Goal: Task Accomplishment & Management: Use online tool/utility

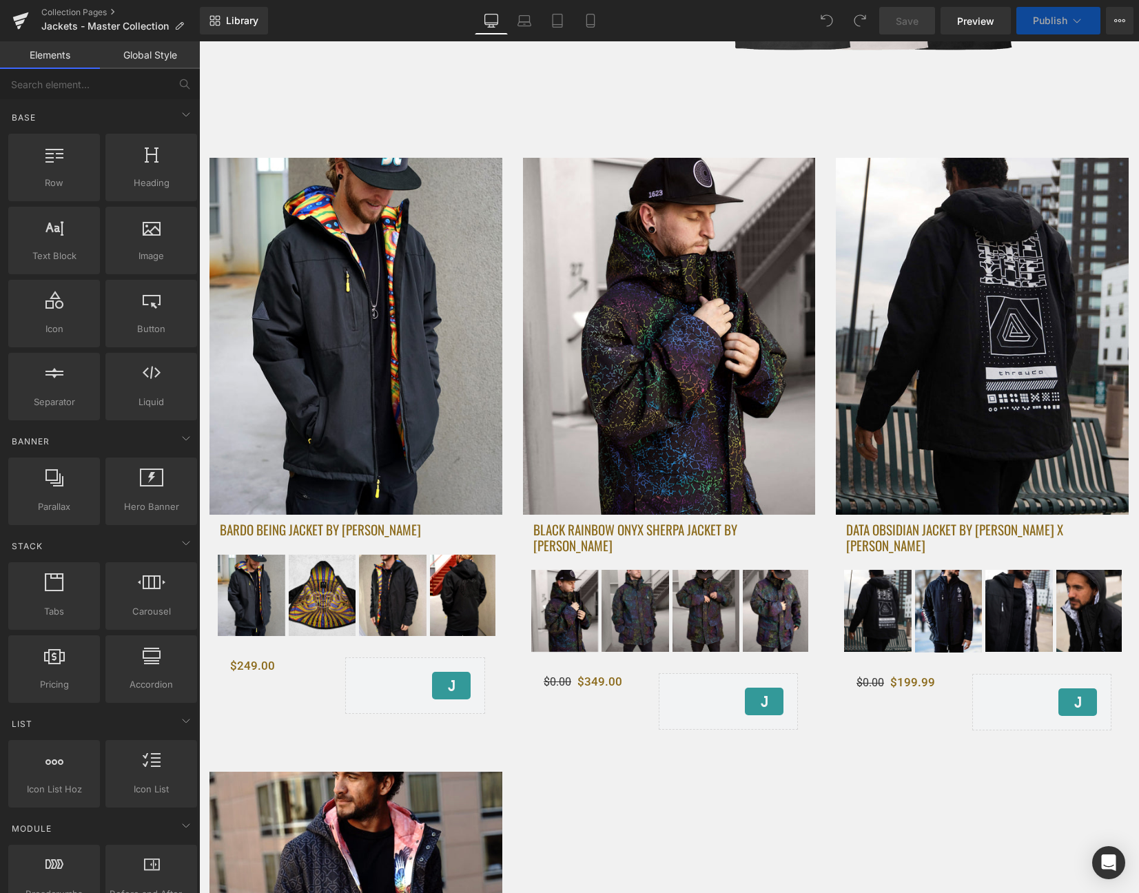
scroll to position [674, 0]
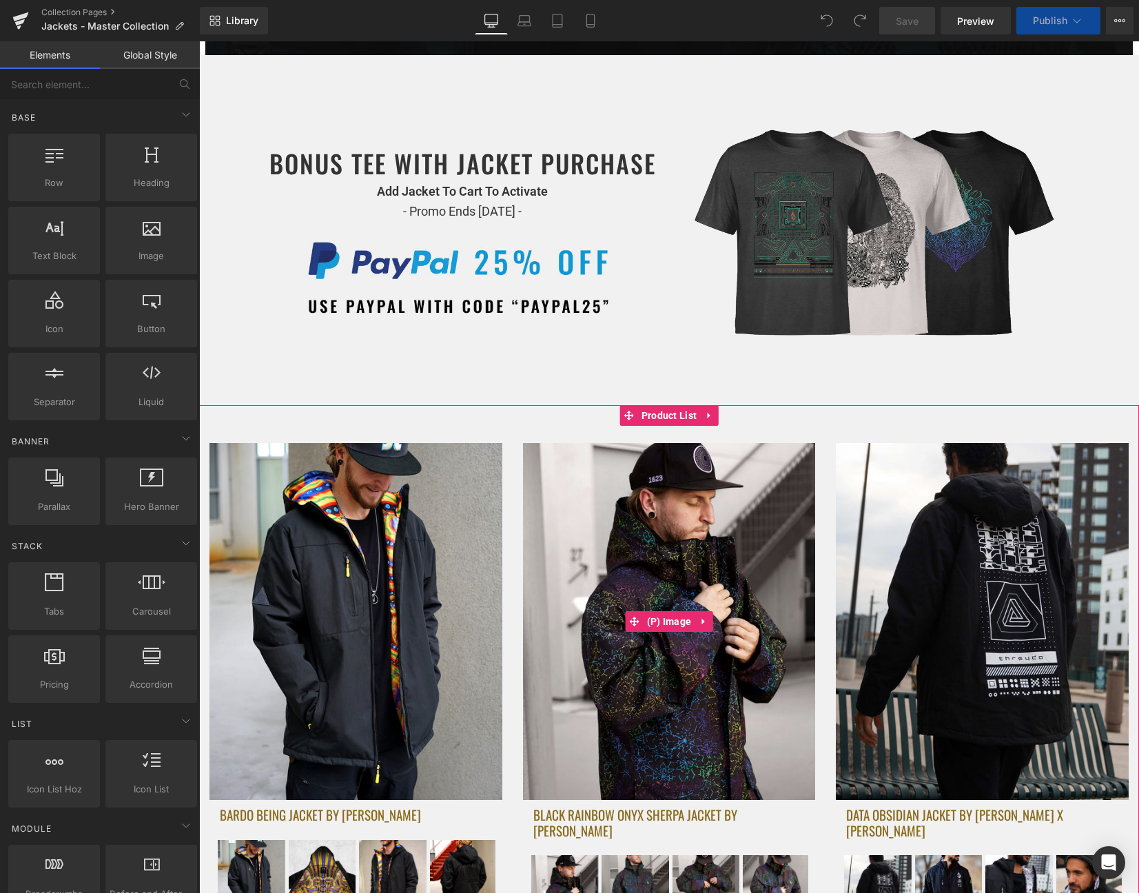
select select "Medium"
click at [670, 622] on span "(P) Image" at bounding box center [670, 622] width 52 height 21
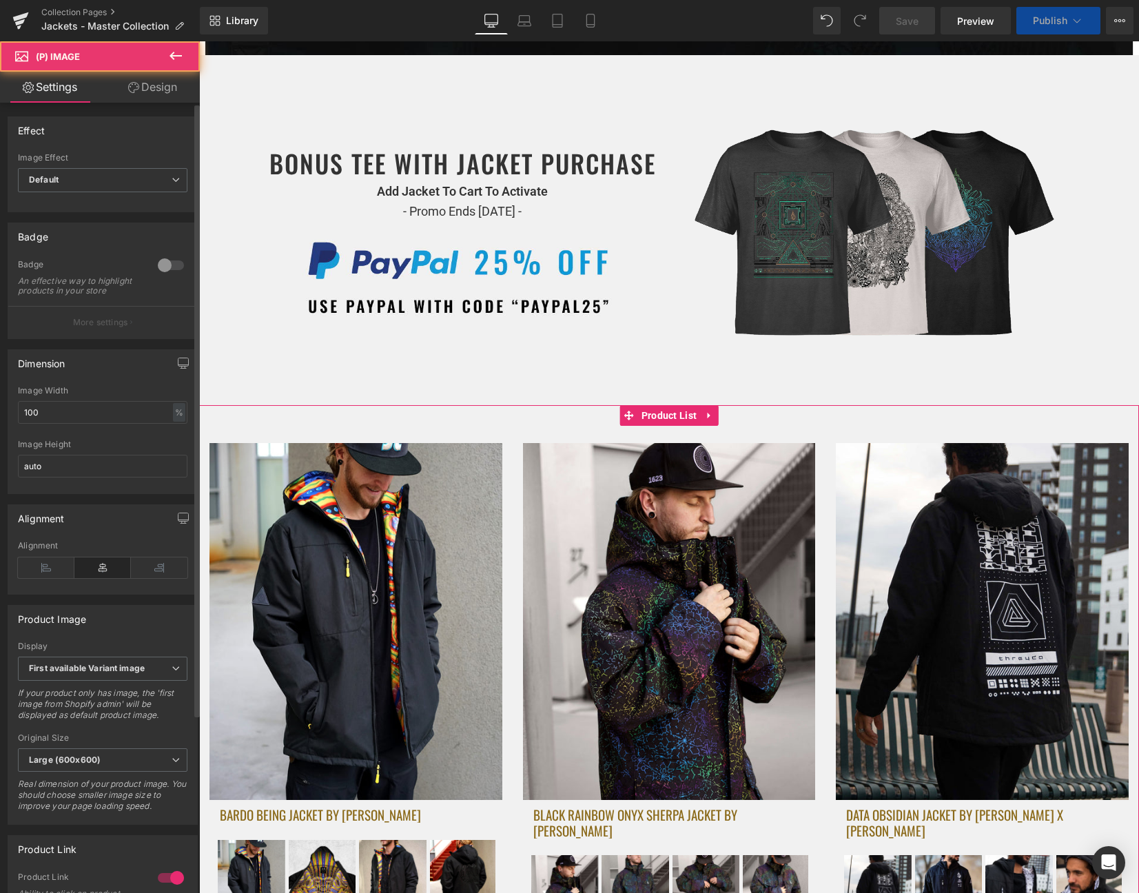
select select "Medium"
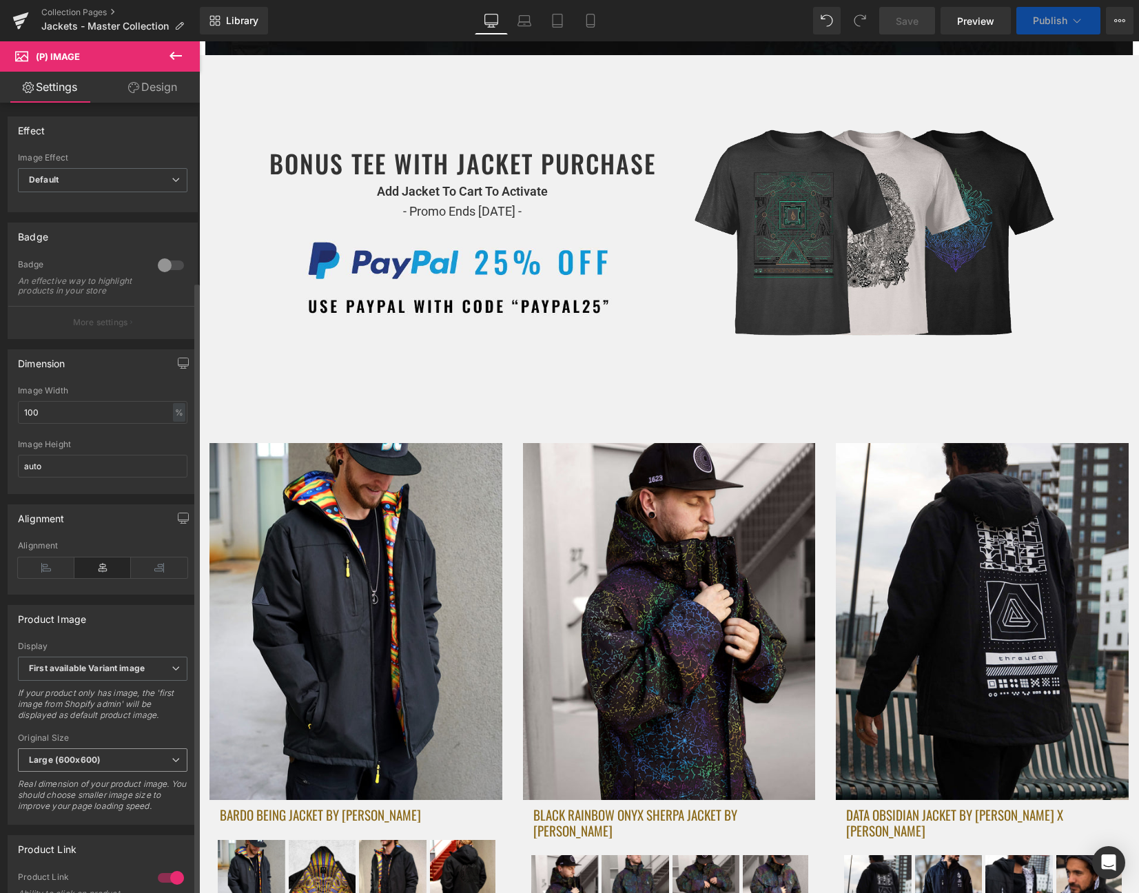
click at [94, 748] on span "Large (600x600)" at bounding box center [103, 760] width 170 height 24
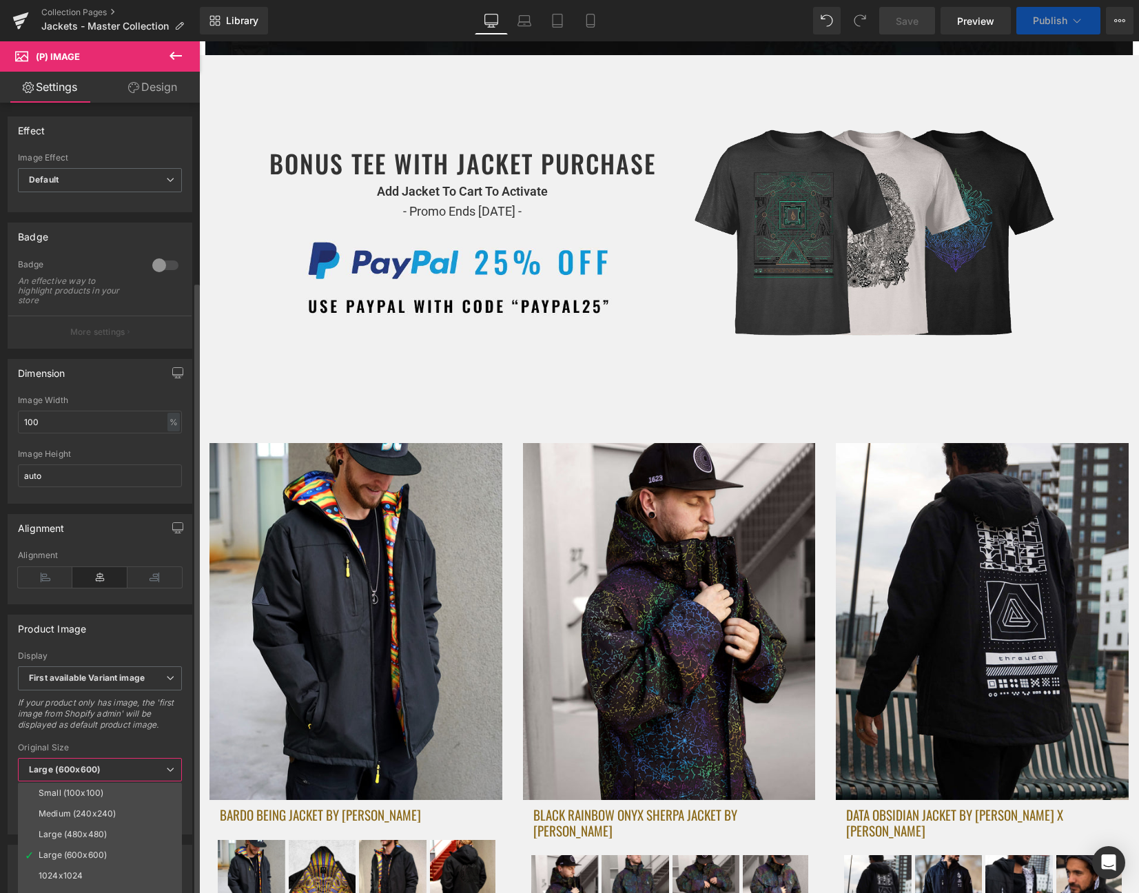
select select "Large"
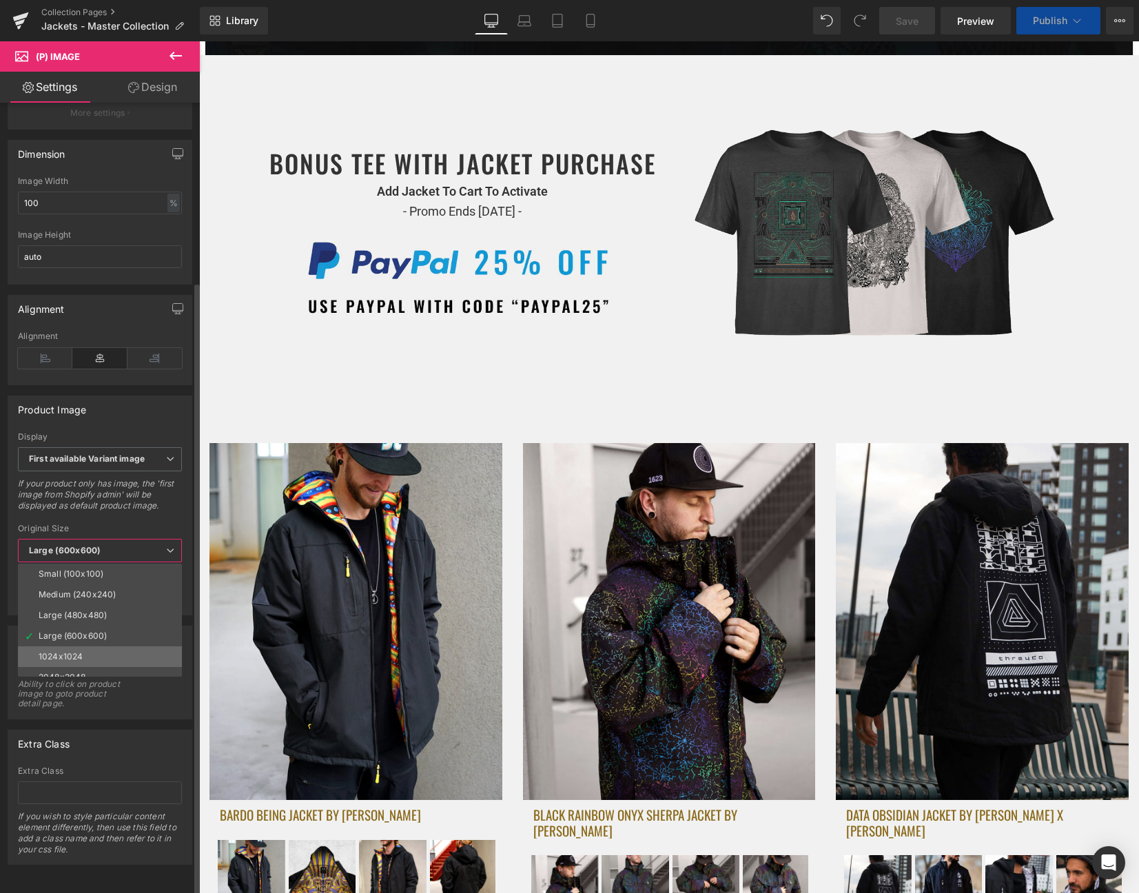
click at [68, 652] on div "1024x1024" at bounding box center [61, 657] width 44 height 10
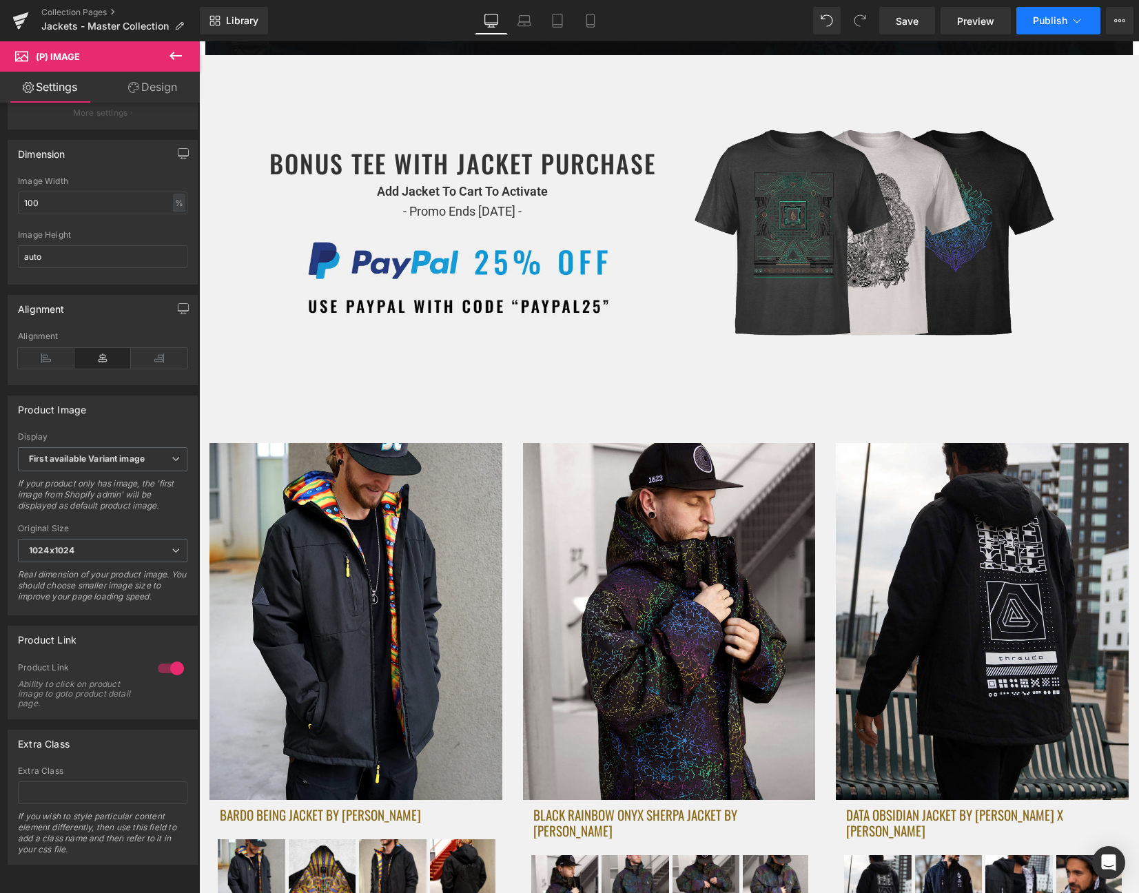
click at [1051, 21] on span "Publish" at bounding box center [1050, 20] width 34 height 11
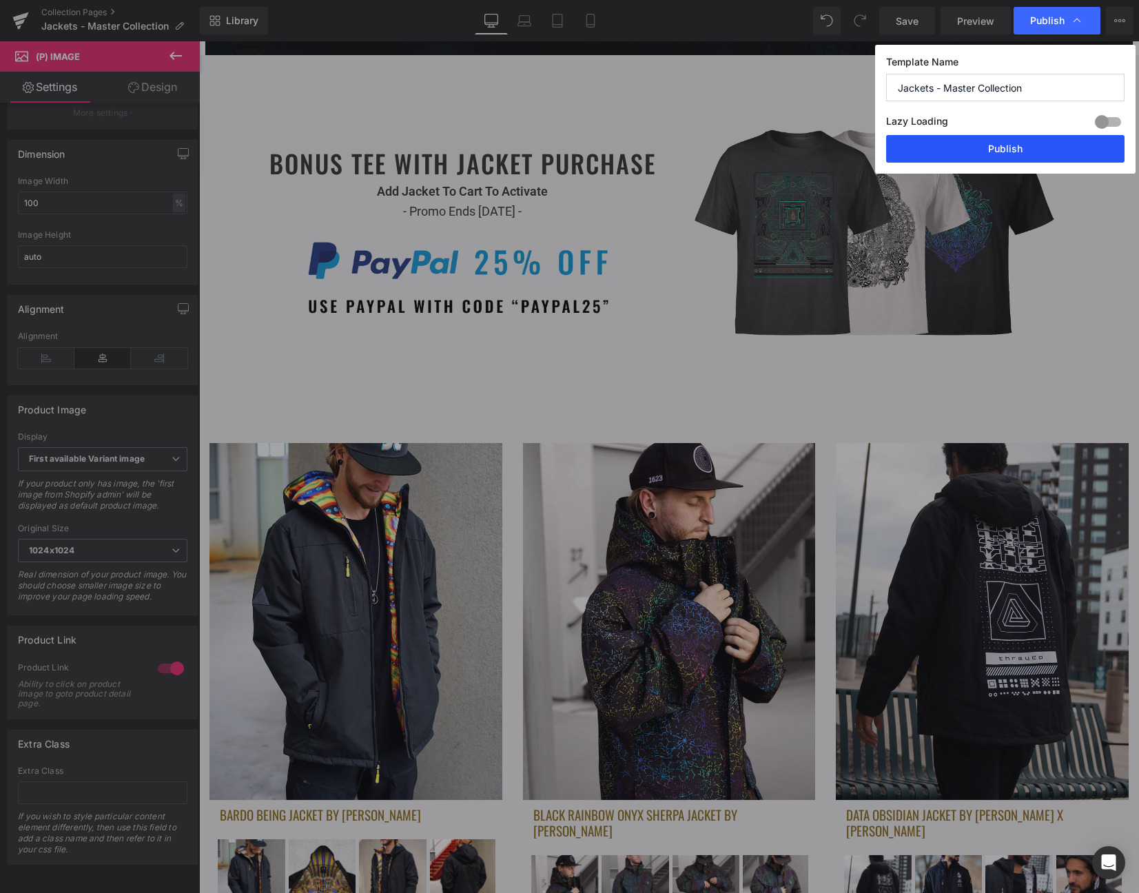
click at [990, 161] on button "Publish" at bounding box center [1005, 149] width 238 height 28
